Goal: Information Seeking & Learning: Learn about a topic

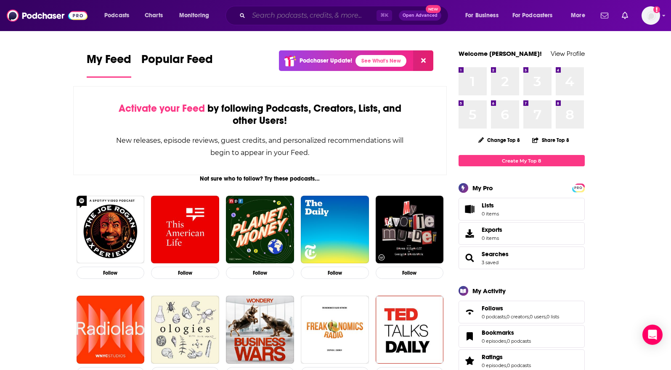
click at [322, 19] on input "Search podcasts, credits, & more..." at bounding box center [313, 15] width 128 height 13
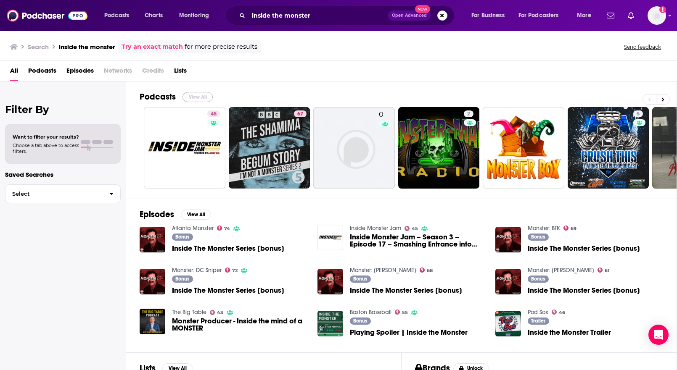
click at [199, 97] on button "View All" at bounding box center [198, 97] width 30 height 10
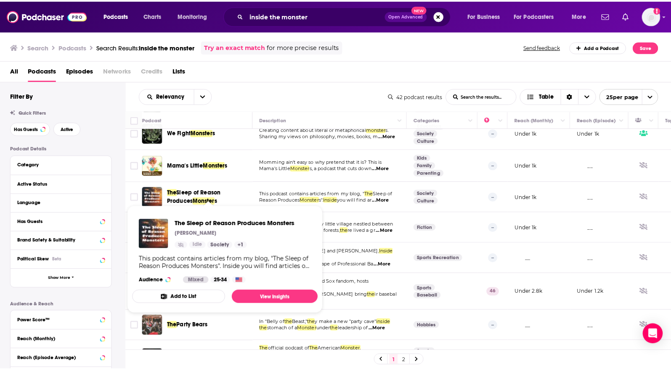
scroll to position [374, 0]
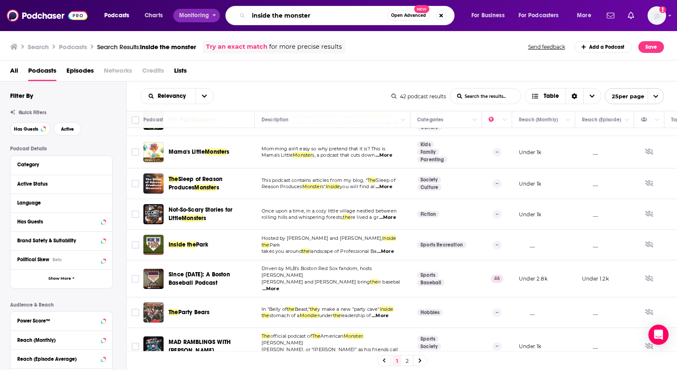
drag, startPoint x: 311, startPoint y: 17, endPoint x: 196, endPoint y: 12, distance: 114.9
click at [196, 12] on div "Podcasts Charts Monitoring inside the monster Open Advanced New For Business Fo…" at bounding box center [348, 15] width 501 height 19
type input "ITM"
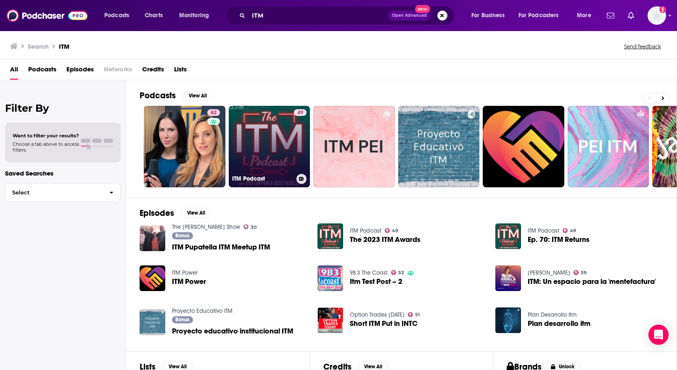
click at [279, 158] on link "49 ITM Podcast" at bounding box center [270, 147] width 82 height 82
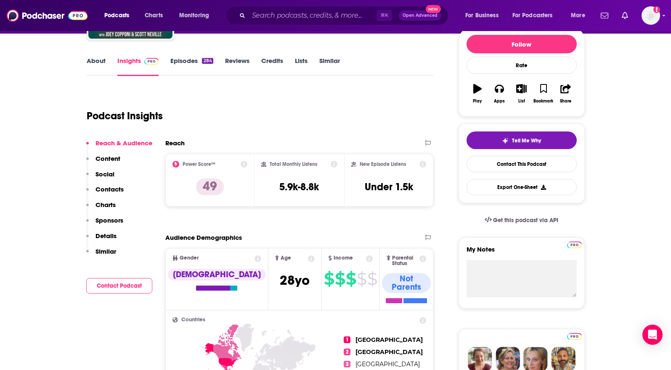
scroll to position [106, 0]
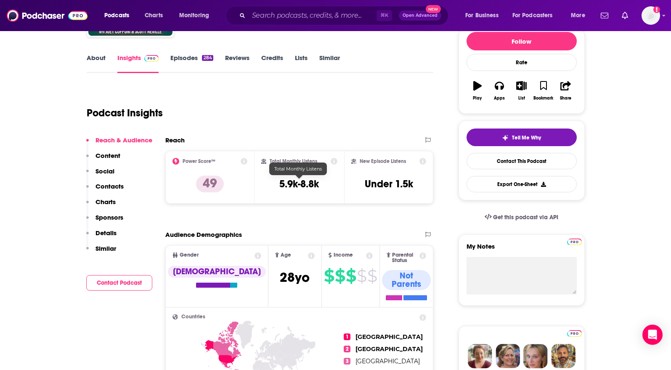
click at [318, 185] on h3 "5.9k-8.8k" at bounding box center [299, 184] width 40 height 13
